Goal: Task Accomplishment & Management: Manage account settings

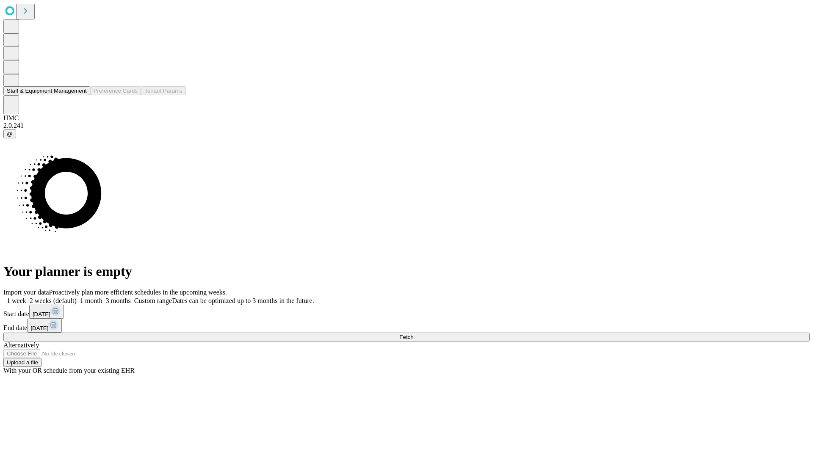
click at [81, 95] on button "Staff & Equipment Management" at bounding box center [46, 90] width 87 height 9
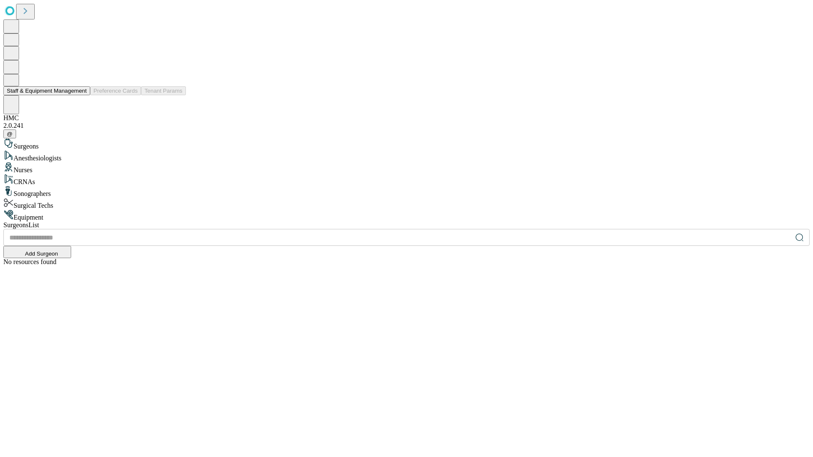
click at [81, 95] on button "Staff & Equipment Management" at bounding box center [46, 90] width 87 height 9
